Goal: Task Accomplishment & Management: Manage account settings

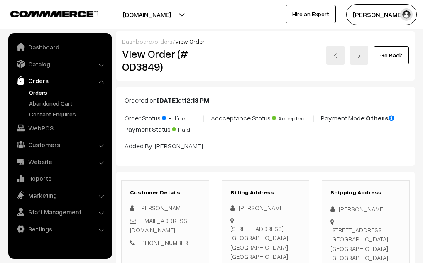
click at [378, 49] on link "Go Back" at bounding box center [391, 55] width 35 height 18
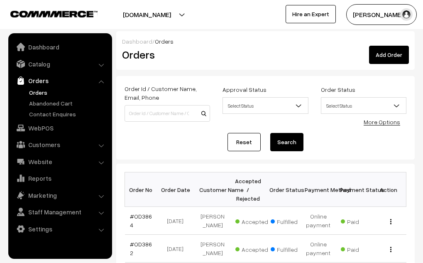
scroll to position [344, 0]
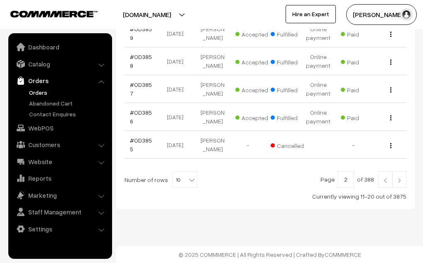
click at [388, 180] on img at bounding box center [385, 180] width 7 height 5
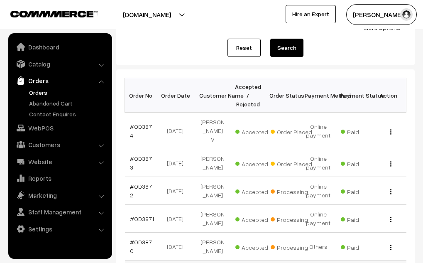
scroll to position [83, 0]
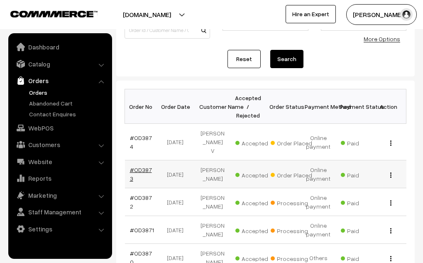
click at [139, 166] on link "#OD3873" at bounding box center [141, 174] width 22 height 16
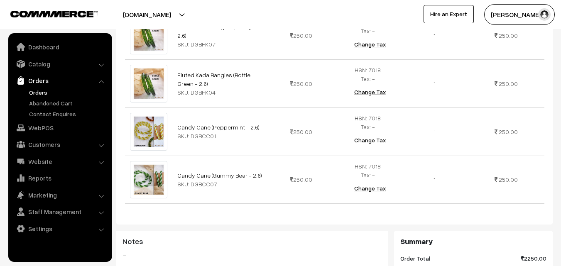
scroll to position [457, 0]
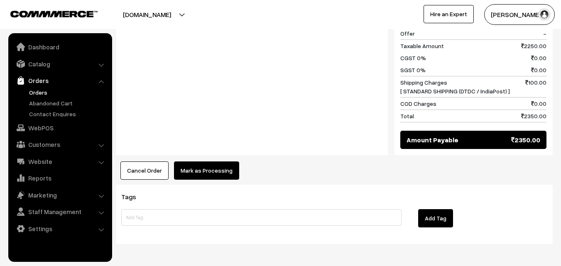
click at [220, 162] on button "Mark as Processing" at bounding box center [206, 171] width 65 height 18
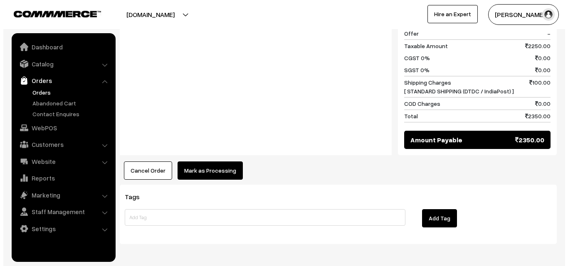
scroll to position [585, 0]
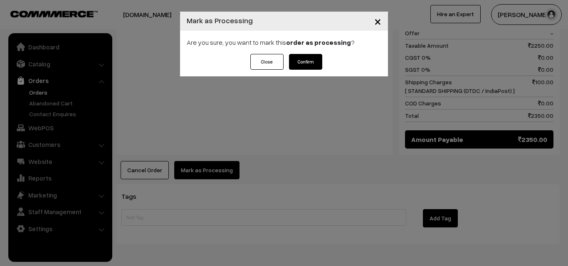
click at [295, 63] on button "Confirm" at bounding box center [305, 62] width 33 height 16
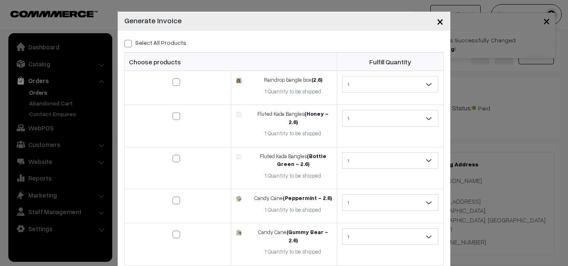
scroll to position [608, 0]
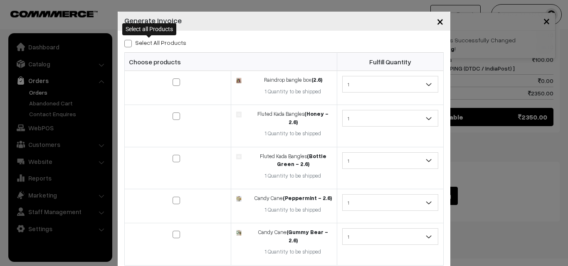
click at [124, 43] on span at bounding box center [127, 43] width 7 height 7
click at [124, 43] on input "Select All Products" at bounding box center [126, 41] width 5 height 5
checkbox input "true"
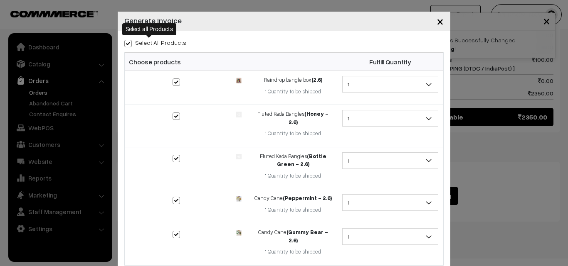
checkbox input "true"
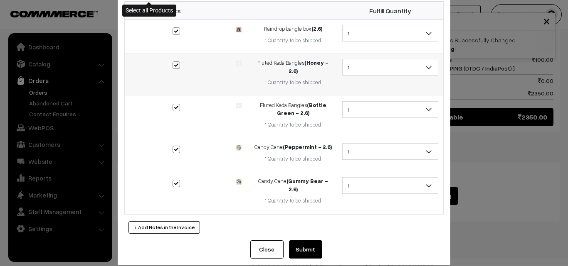
scroll to position [54, 0]
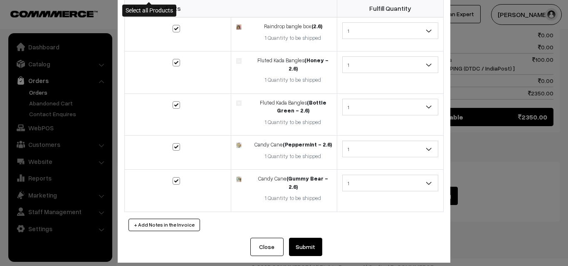
click at [297, 243] on button "Submit" at bounding box center [305, 247] width 33 height 18
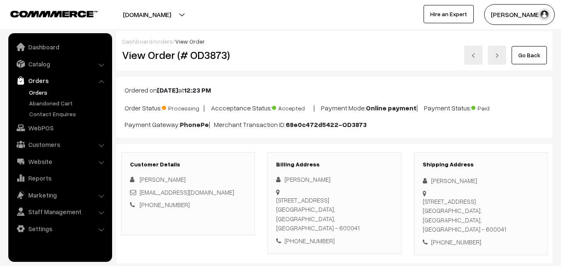
click at [531, 52] on link "Go Back" at bounding box center [529, 55] width 35 height 18
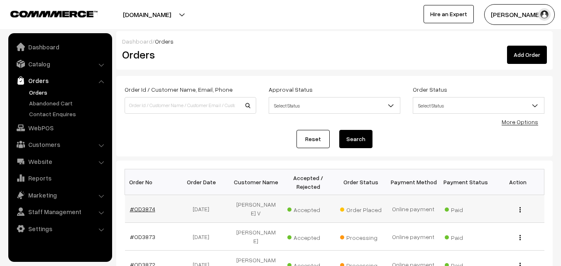
click at [148, 208] on link "#OD3874" at bounding box center [142, 209] width 25 height 7
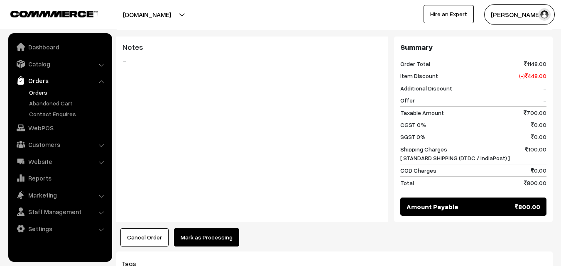
scroll to position [499, 0]
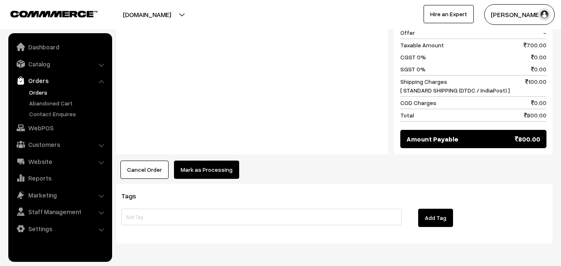
click at [215, 161] on button "Mark as Processing" at bounding box center [206, 170] width 65 height 18
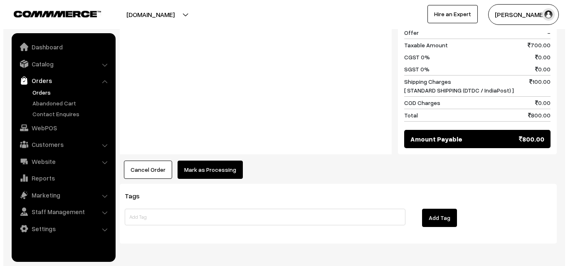
scroll to position [501, 0]
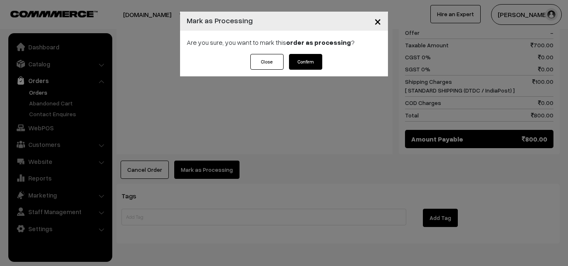
click at [309, 65] on button "Confirm" at bounding box center [305, 62] width 33 height 16
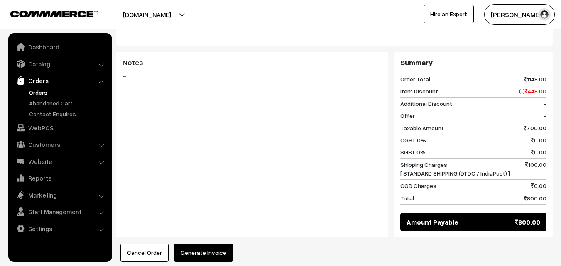
click at [206, 247] on button "Generate Invoice" at bounding box center [203, 253] width 59 height 18
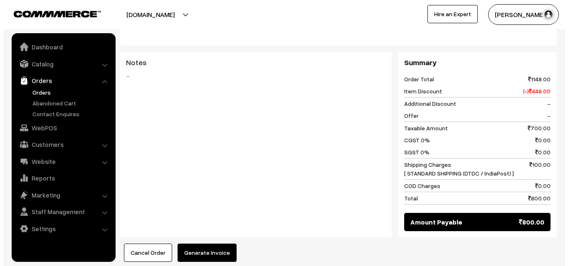
scroll to position [417, 0]
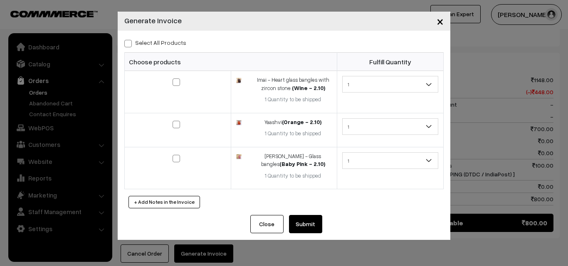
click at [125, 43] on span at bounding box center [127, 43] width 7 height 7
click at [125, 43] on input "Select All Products" at bounding box center [126, 41] width 5 height 5
checkbox input "true"
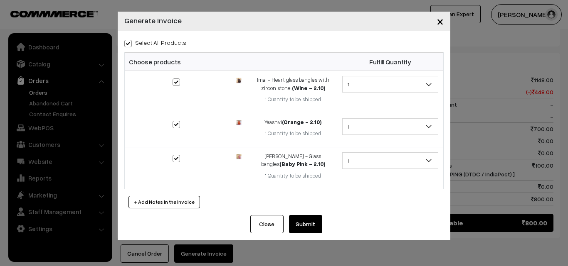
checkbox input "true"
click at [306, 225] on button "Submit" at bounding box center [305, 224] width 33 height 18
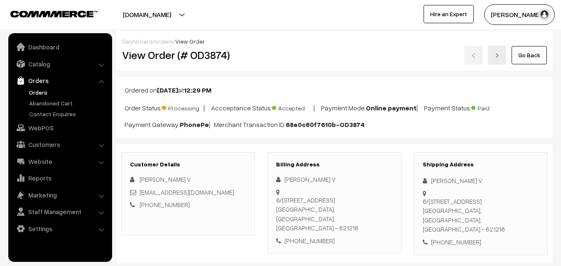
click at [527, 49] on link "Go Back" at bounding box center [529, 55] width 35 height 18
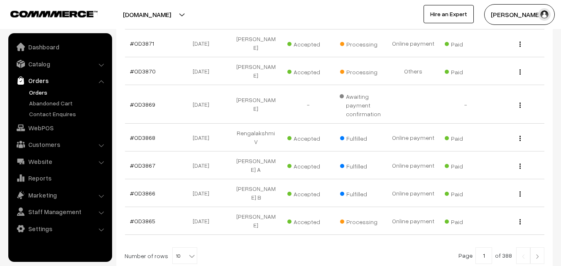
scroll to position [269, 0]
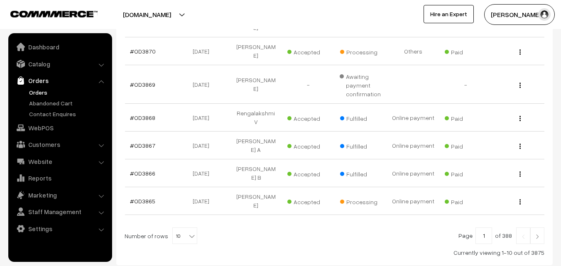
click at [538, 234] on img at bounding box center [537, 236] width 7 height 5
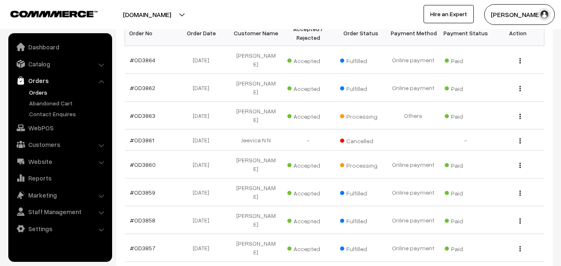
scroll to position [51, 0]
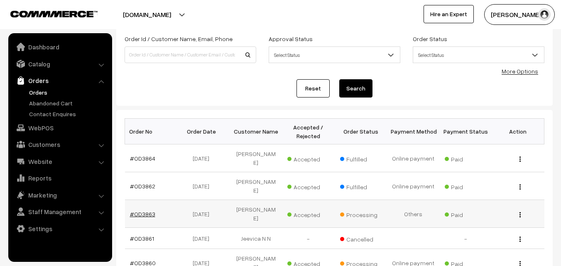
click at [144, 211] on link "#OD3863" at bounding box center [142, 214] width 25 height 7
click at [145, 211] on link "#OD3863" at bounding box center [142, 214] width 25 height 7
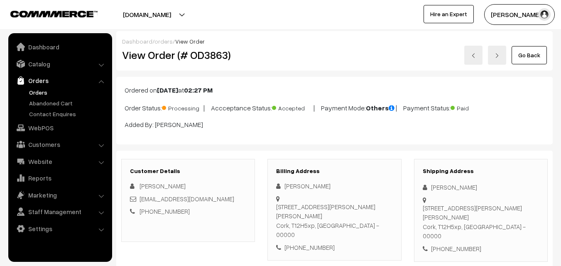
click at [542, 55] on link "Go Back" at bounding box center [529, 55] width 35 height 18
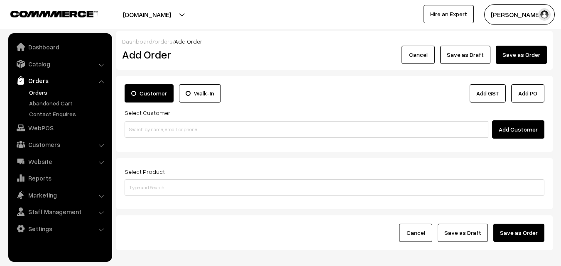
click at [401, 105] on div "Customer Walk-In Add GST Add PO" at bounding box center [334, 95] width 433 height 23
click at [34, 92] on link "Orders" at bounding box center [68, 92] width 82 height 9
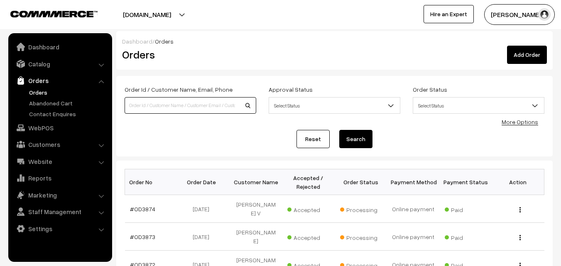
click at [167, 102] on input at bounding box center [191, 105] width 132 height 17
click at [144, 233] on link "#OD3873" at bounding box center [142, 236] width 25 height 7
click at [143, 233] on link "#OD3873" at bounding box center [142, 236] width 25 height 7
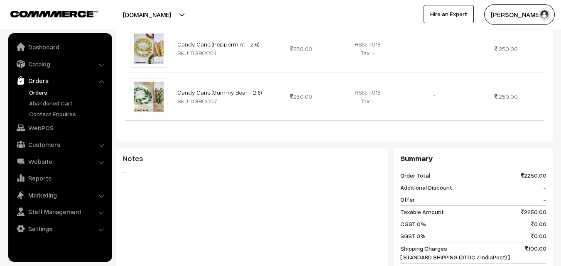
scroll to position [457, 0]
